Goal: Use online tool/utility: Utilize a website feature to perform a specific function

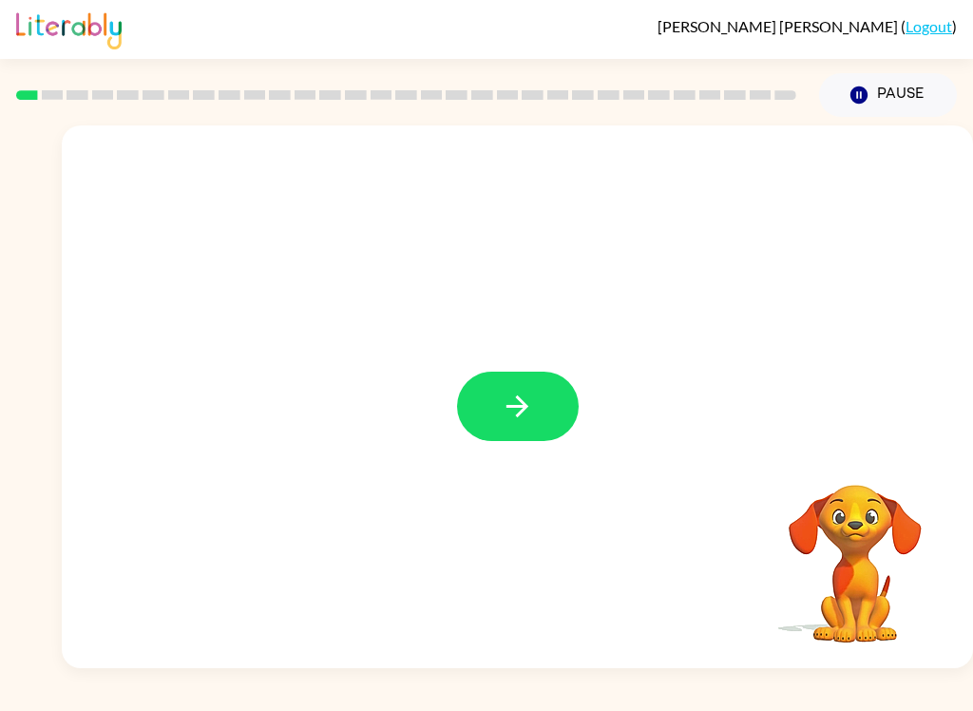
click at [508, 387] on button "button" at bounding box center [518, 406] width 122 height 69
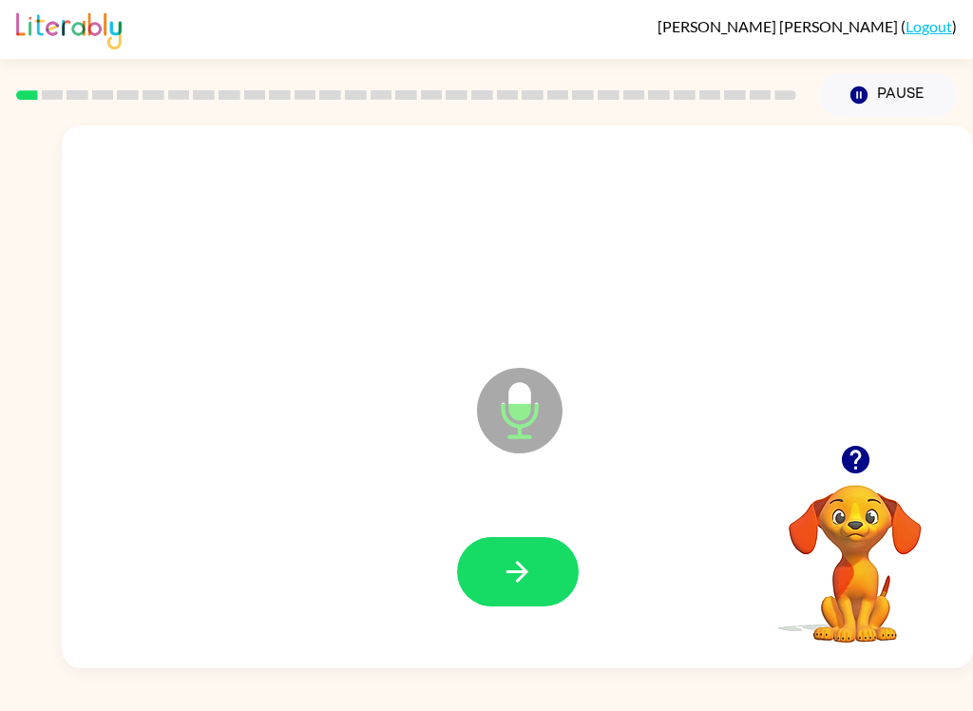
click at [495, 565] on button "button" at bounding box center [518, 571] width 122 height 69
click at [516, 543] on button "button" at bounding box center [518, 571] width 122 height 69
click at [529, 556] on icon "button" at bounding box center [517, 571] width 33 height 33
click at [514, 573] on icon "button" at bounding box center [518, 572] width 22 height 22
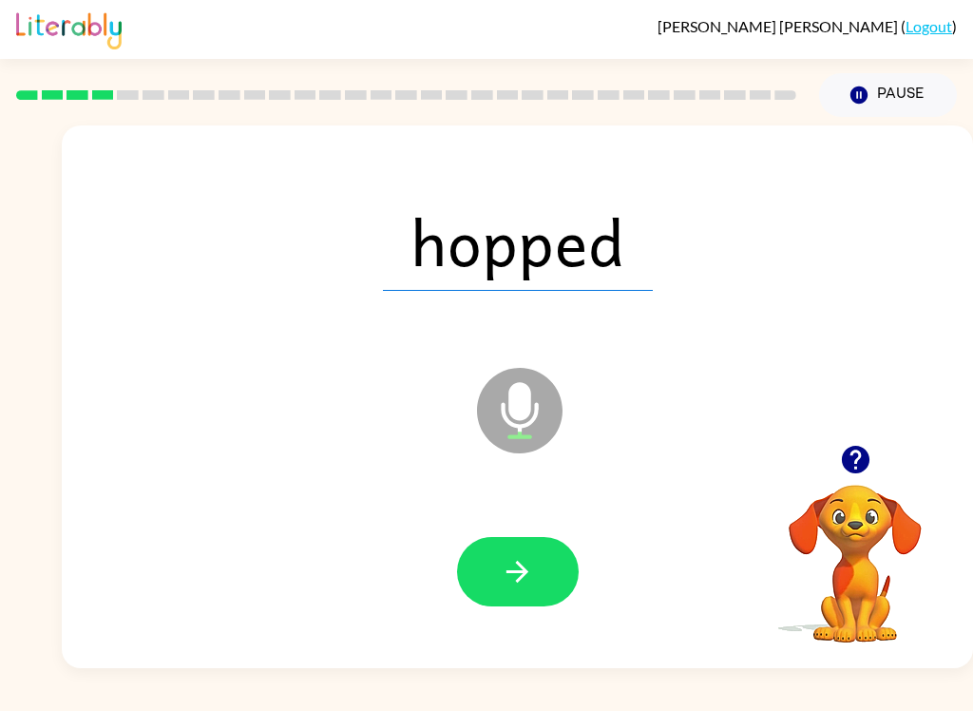
click at [508, 575] on icon "button" at bounding box center [517, 571] width 33 height 33
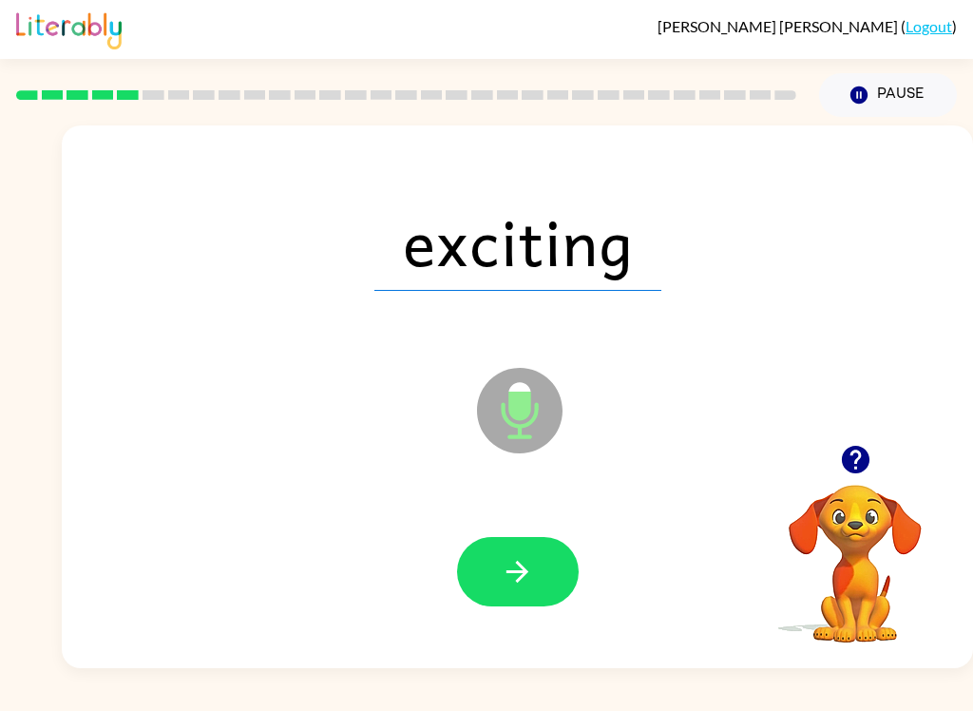
click at [521, 559] on icon "button" at bounding box center [517, 571] width 33 height 33
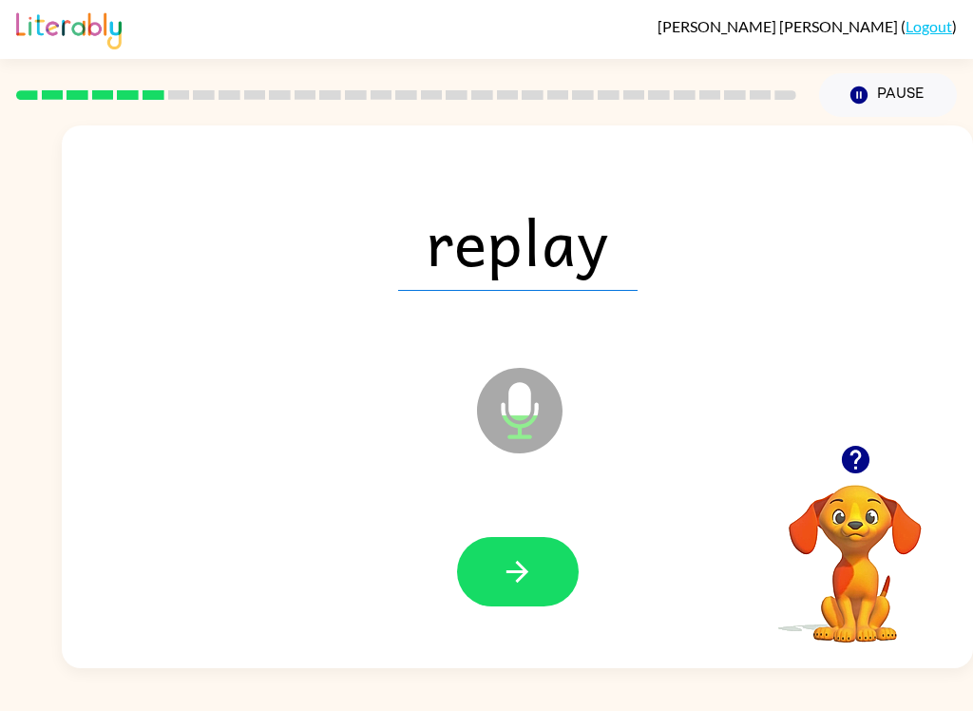
click at [495, 595] on button "button" at bounding box center [518, 571] width 122 height 69
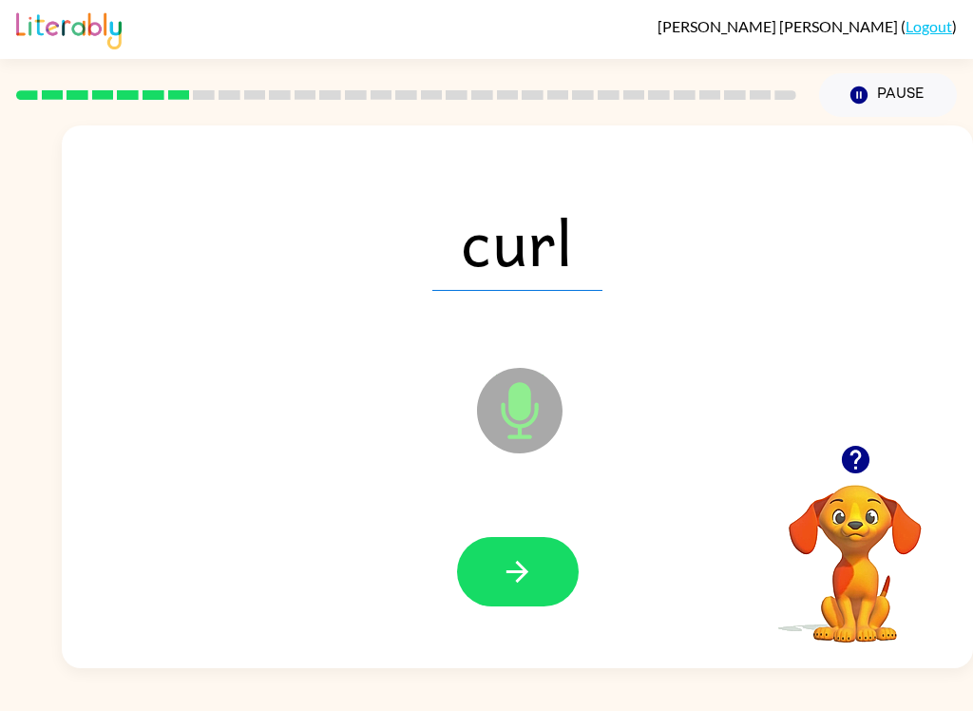
click at [524, 551] on button "button" at bounding box center [518, 571] width 122 height 69
click at [512, 546] on button "button" at bounding box center [518, 571] width 122 height 69
click at [475, 559] on button "button" at bounding box center [518, 571] width 122 height 69
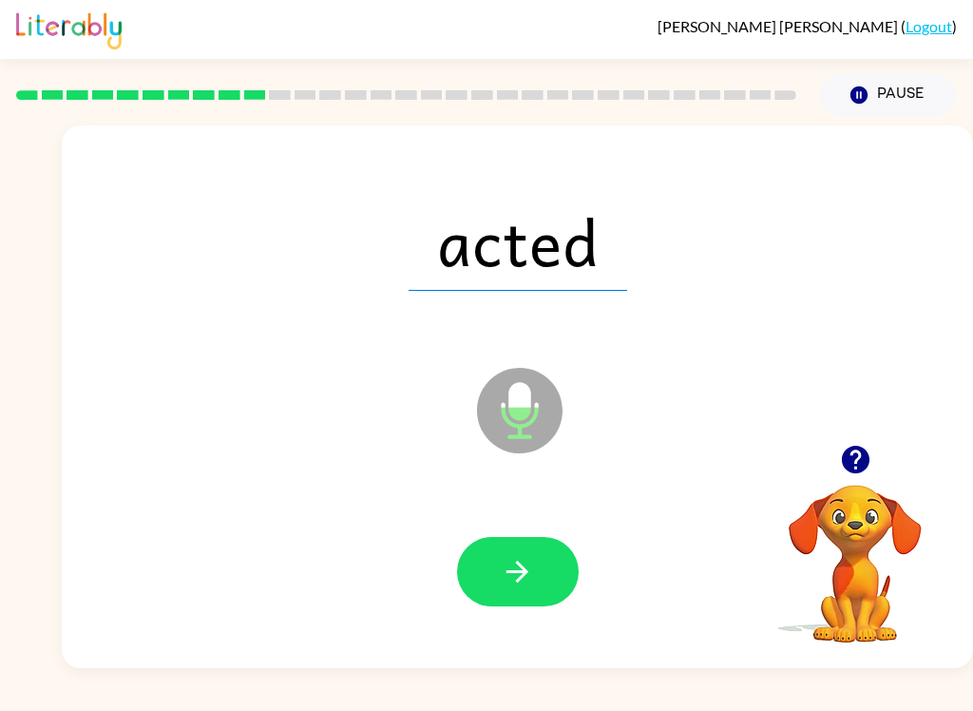
click at [495, 562] on button "button" at bounding box center [518, 571] width 122 height 69
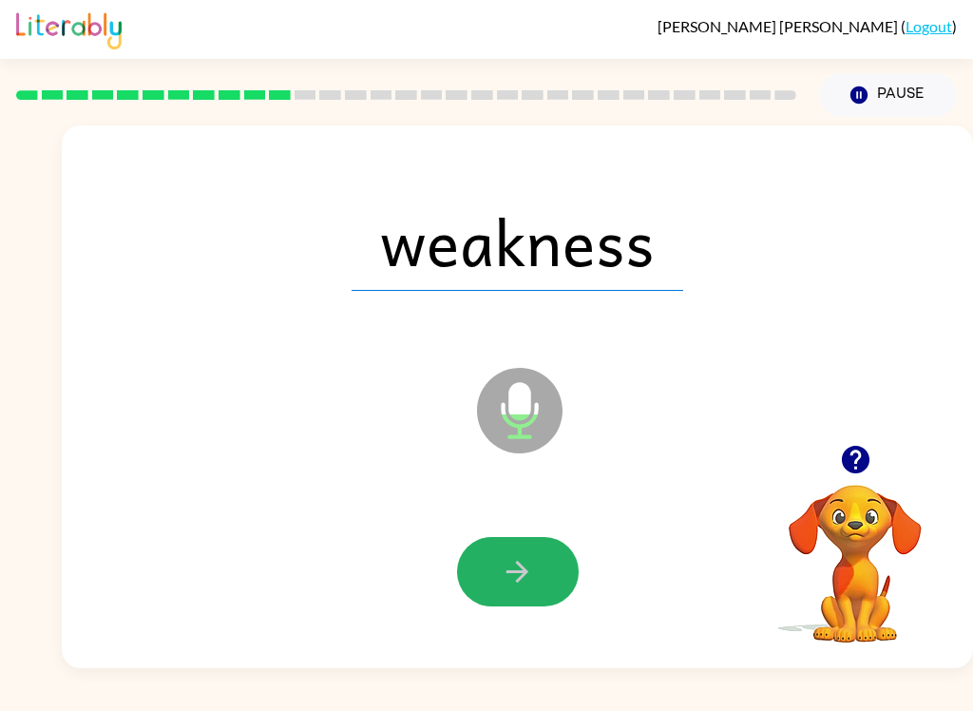
click at [511, 563] on icon "button" at bounding box center [517, 571] width 33 height 33
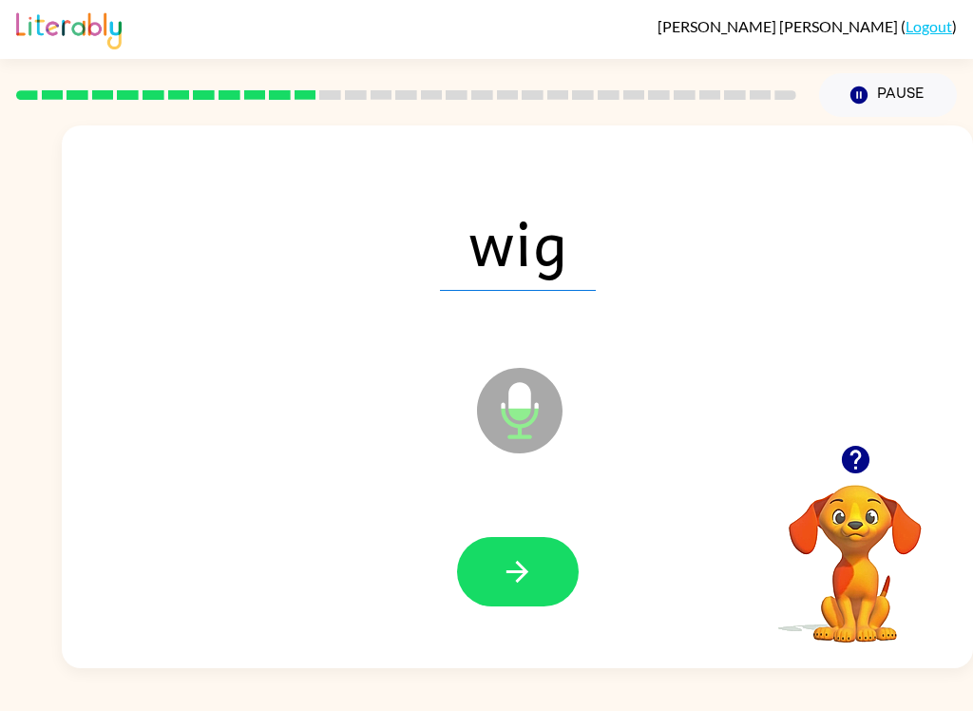
click at [504, 575] on icon "button" at bounding box center [517, 571] width 33 height 33
click at [490, 584] on button "button" at bounding box center [518, 571] width 122 height 69
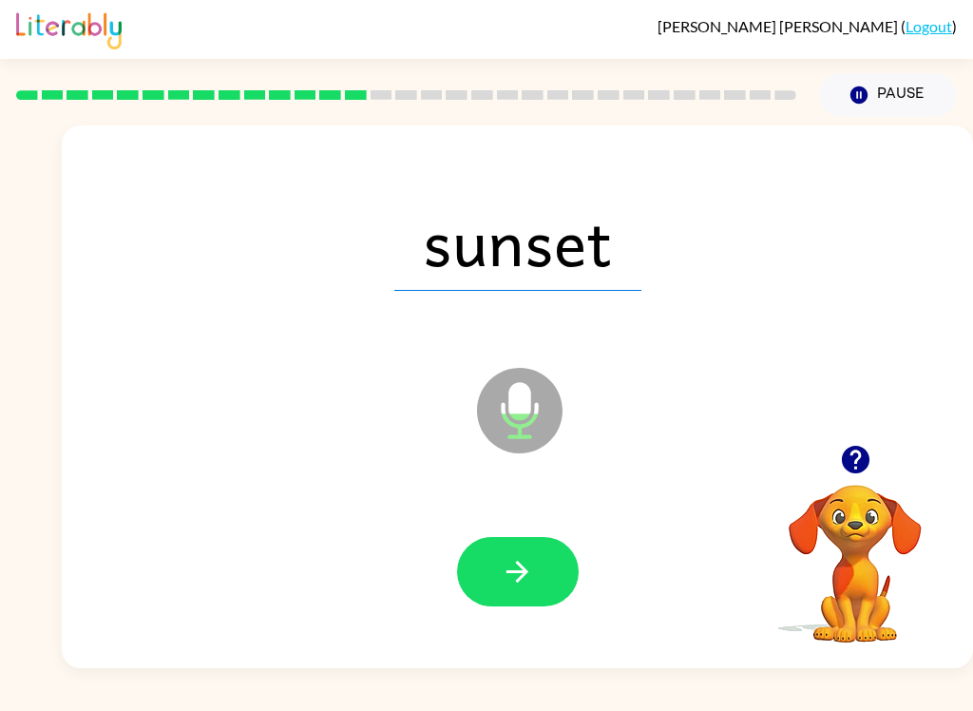
click at [498, 576] on button "button" at bounding box center [518, 571] width 122 height 69
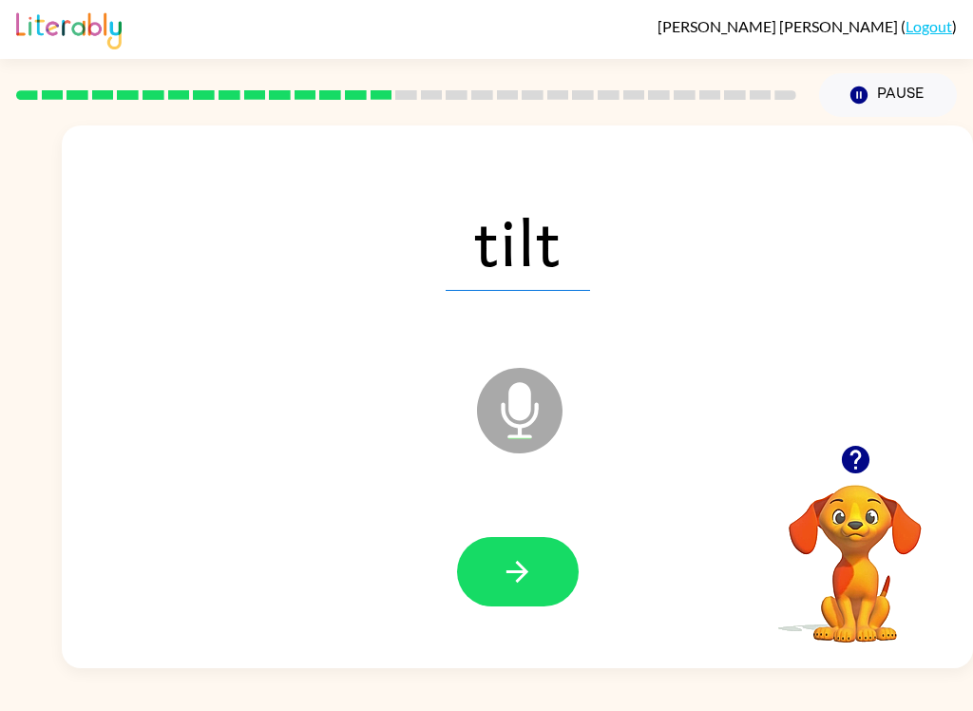
click at [491, 570] on button "button" at bounding box center [518, 571] width 122 height 69
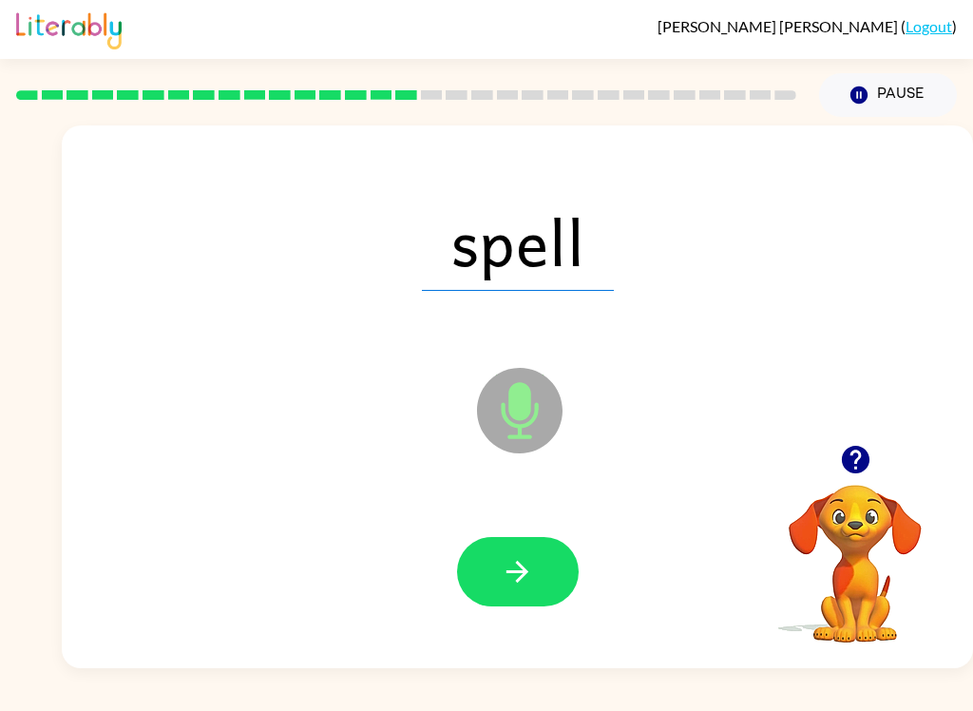
click at [504, 564] on icon "button" at bounding box center [517, 571] width 33 height 33
click at [504, 571] on icon "button" at bounding box center [517, 571] width 33 height 33
click at [499, 567] on button "button" at bounding box center [518, 571] width 122 height 69
click at [549, 586] on button "button" at bounding box center [518, 571] width 122 height 69
click at [526, 575] on icon "button" at bounding box center [518, 572] width 22 height 22
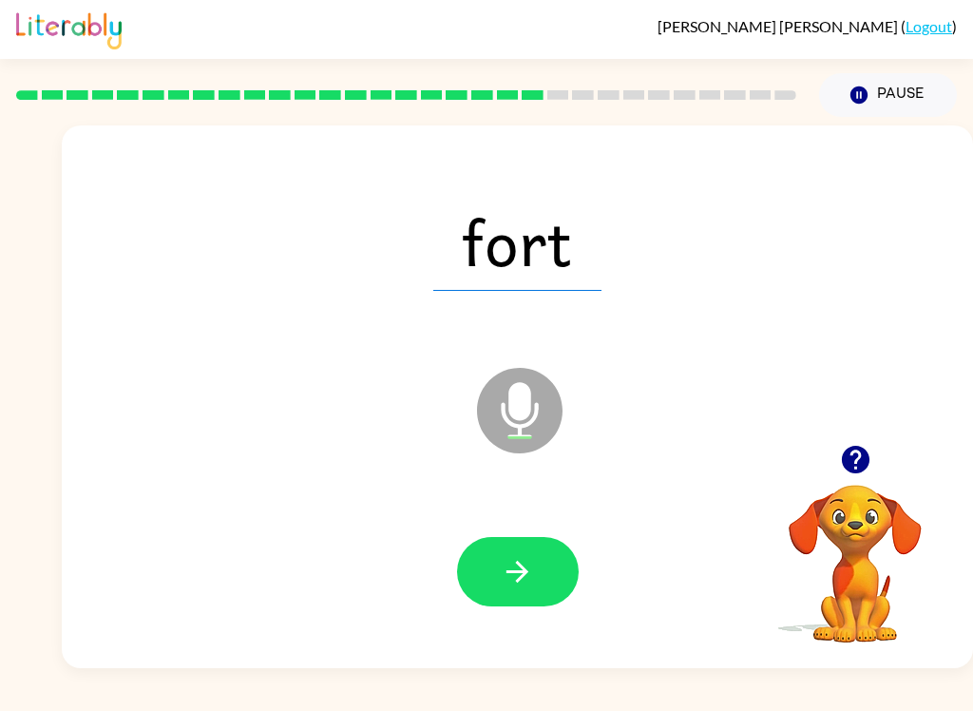
click at [545, 592] on button "button" at bounding box center [518, 571] width 122 height 69
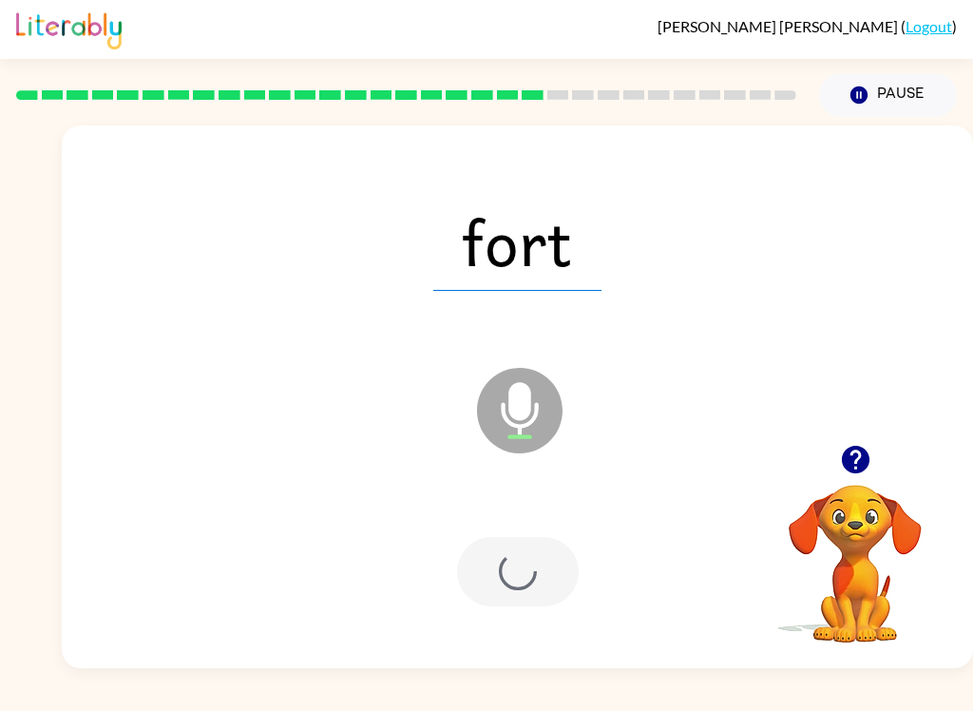
click at [462, 563] on div at bounding box center [518, 571] width 122 height 69
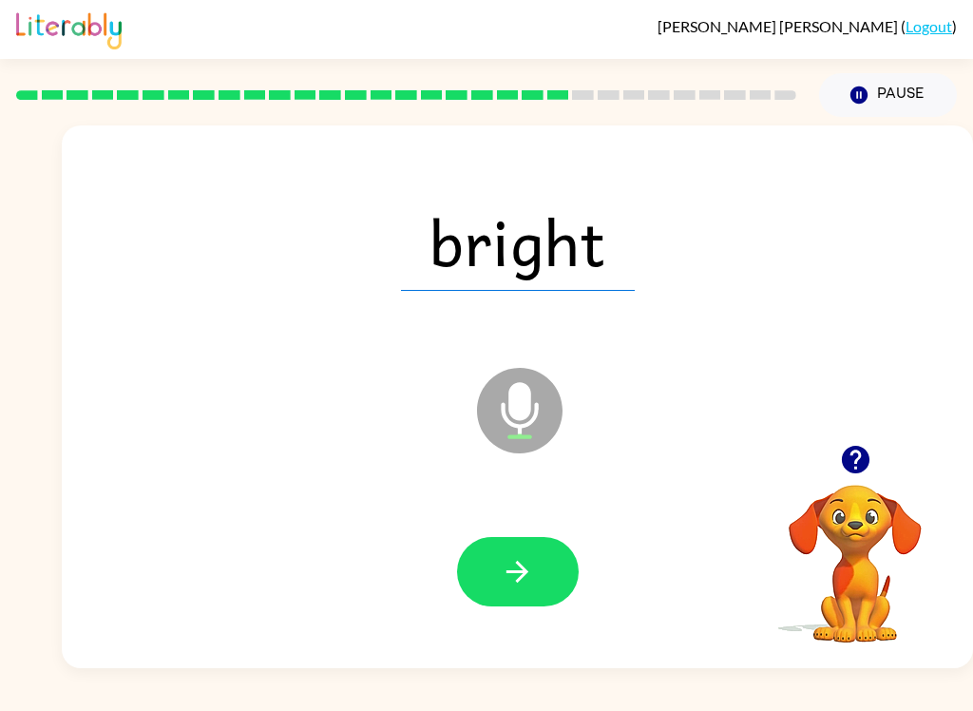
click at [525, 580] on icon "button" at bounding box center [517, 571] width 33 height 33
click at [496, 551] on button "button" at bounding box center [518, 571] width 122 height 69
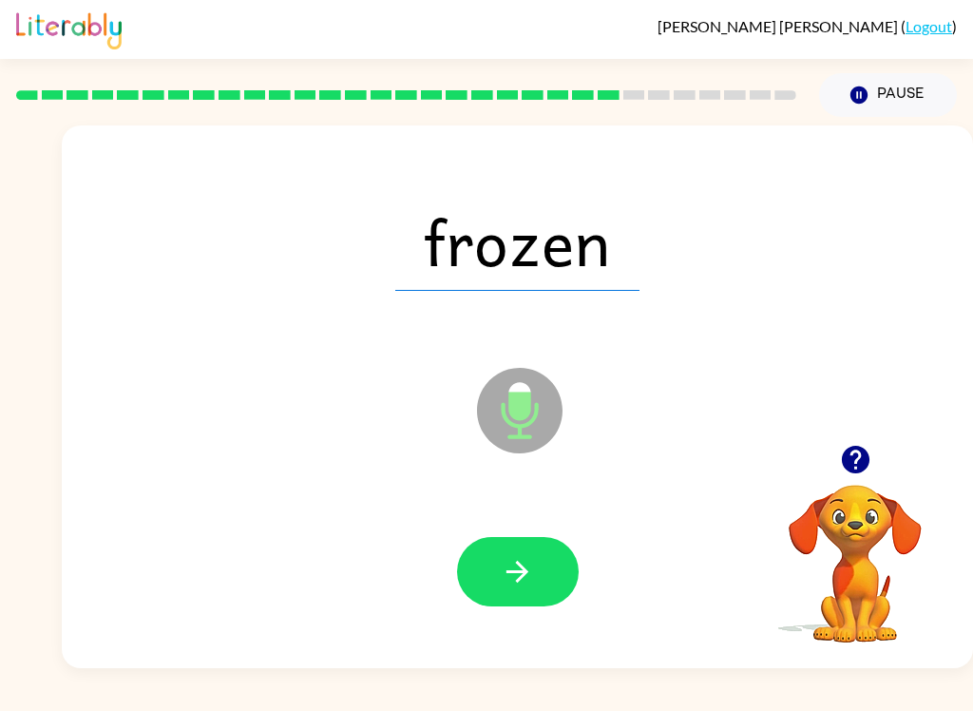
click at [519, 564] on icon "button" at bounding box center [518, 572] width 22 height 22
click at [503, 570] on icon "button" at bounding box center [517, 571] width 33 height 33
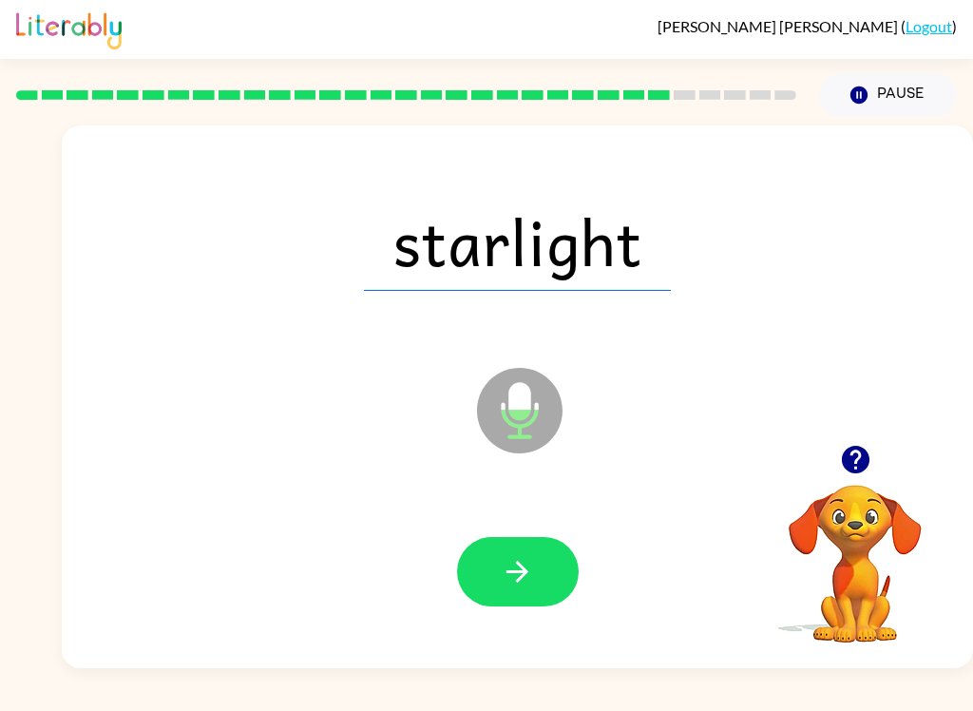
click at [527, 538] on button "button" at bounding box center [518, 571] width 122 height 69
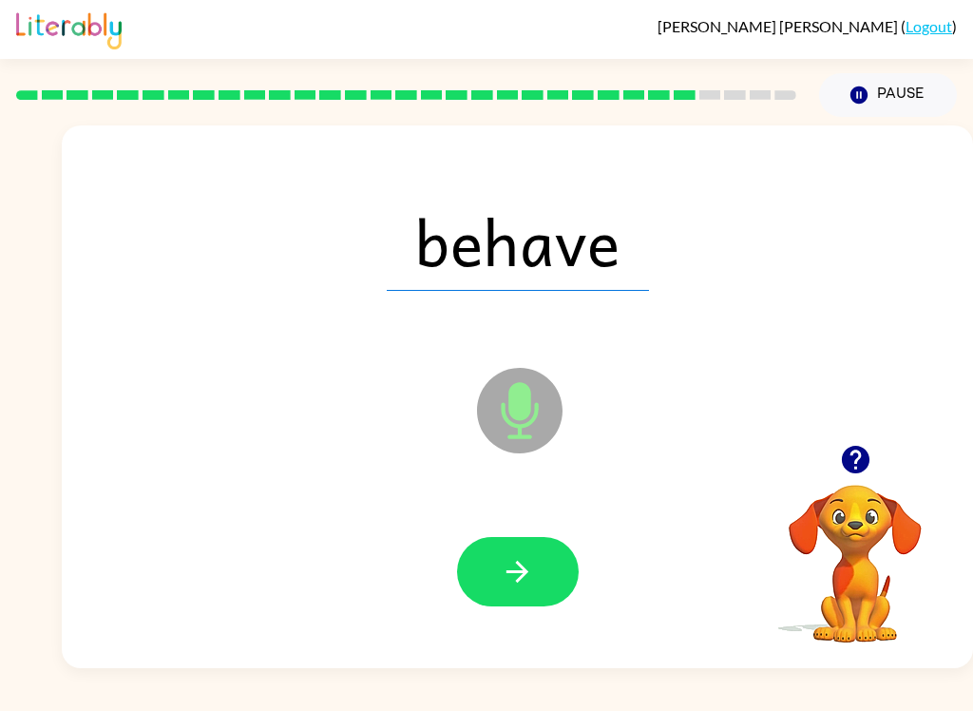
click at [513, 572] on icon "button" at bounding box center [518, 572] width 22 height 22
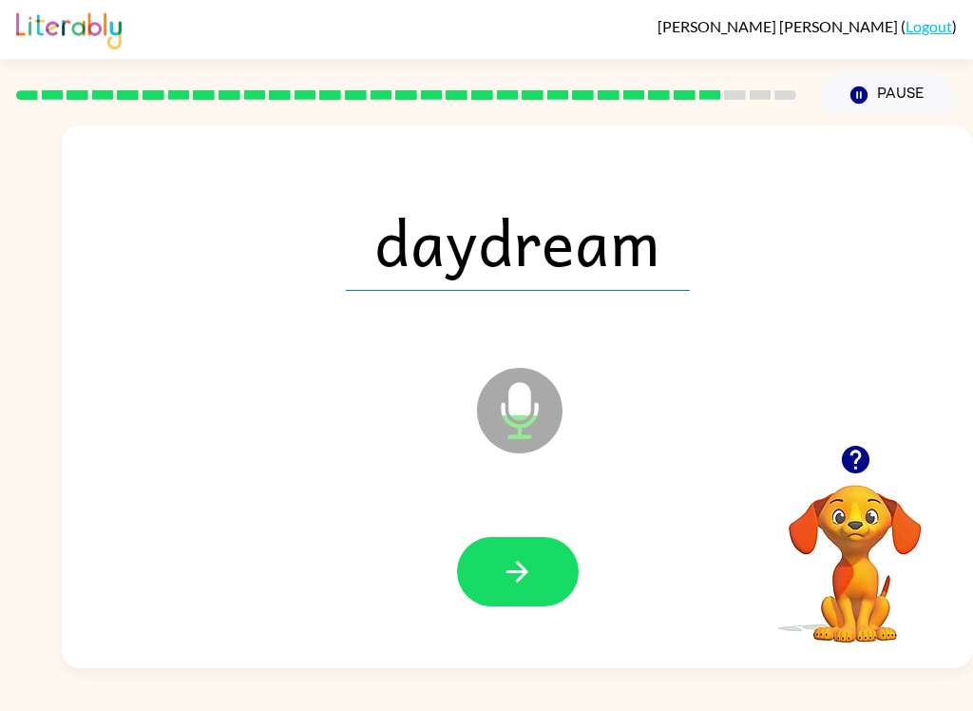
click at [523, 565] on icon "button" at bounding box center [517, 571] width 33 height 33
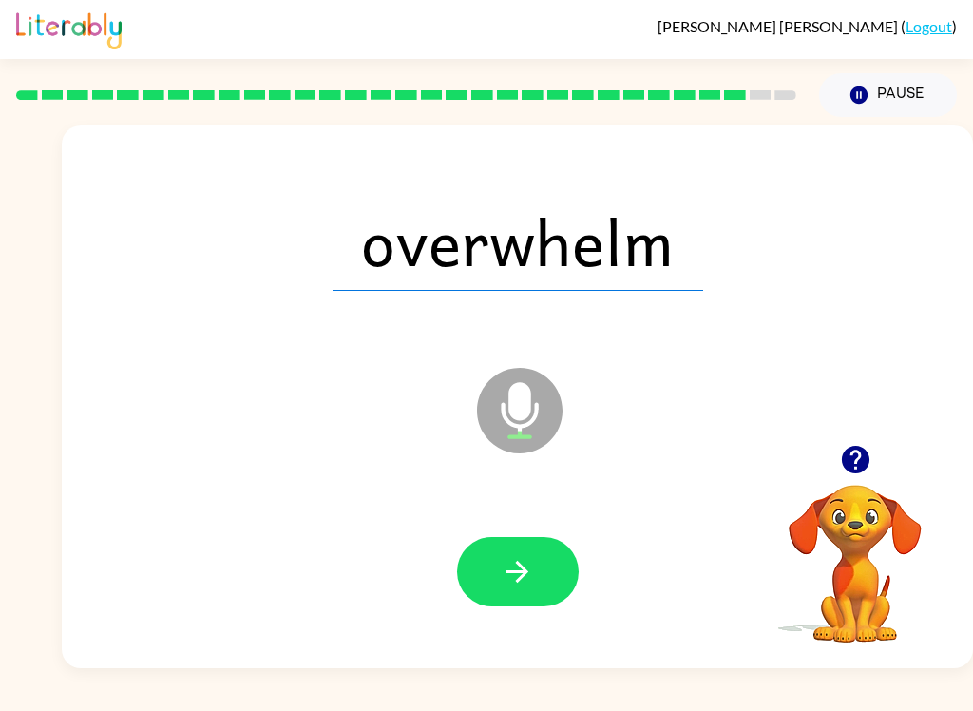
click at [520, 542] on button "button" at bounding box center [518, 571] width 122 height 69
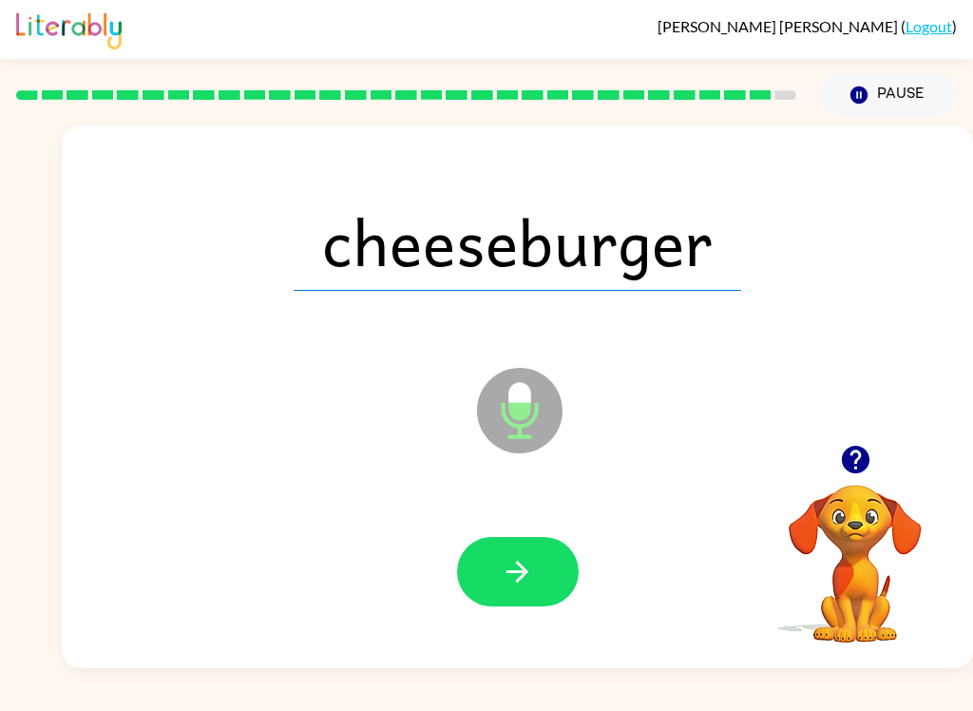
click at [508, 574] on icon "button" at bounding box center [517, 571] width 33 height 33
